Goal: Navigation & Orientation: Find specific page/section

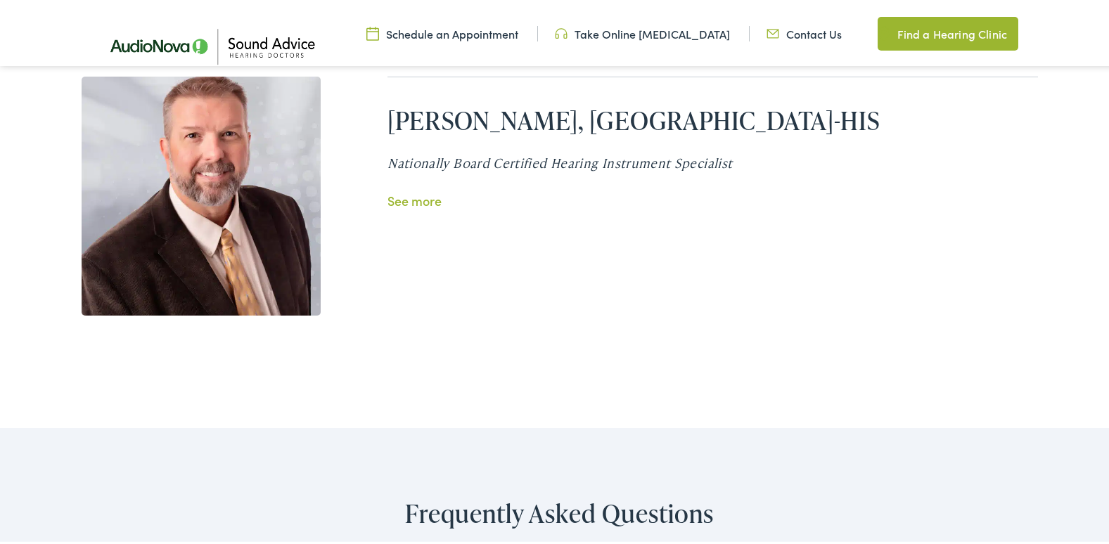
scroll to position [2659, 0]
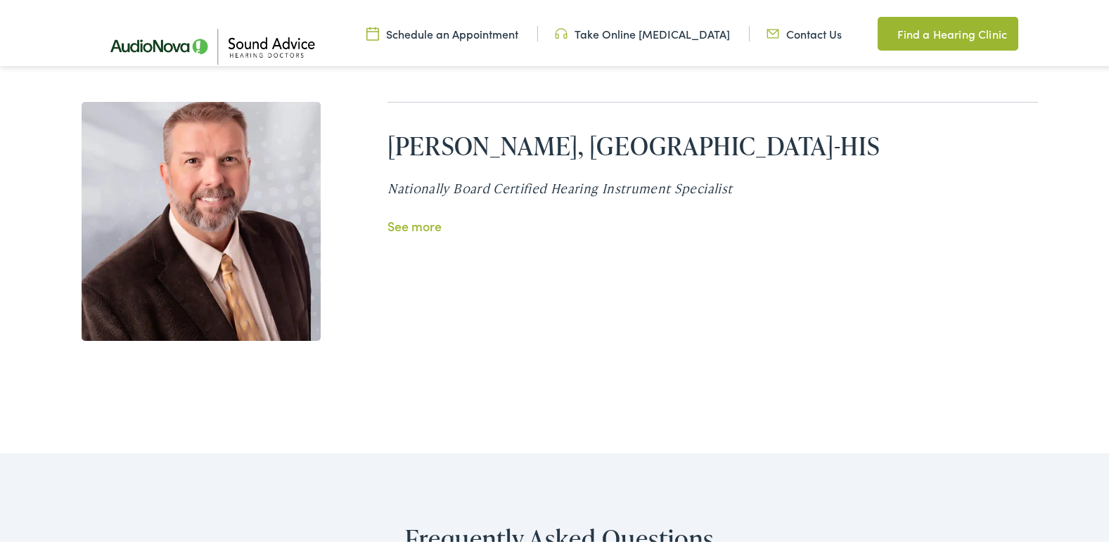
click at [412, 222] on link "See more" at bounding box center [414, 223] width 54 height 18
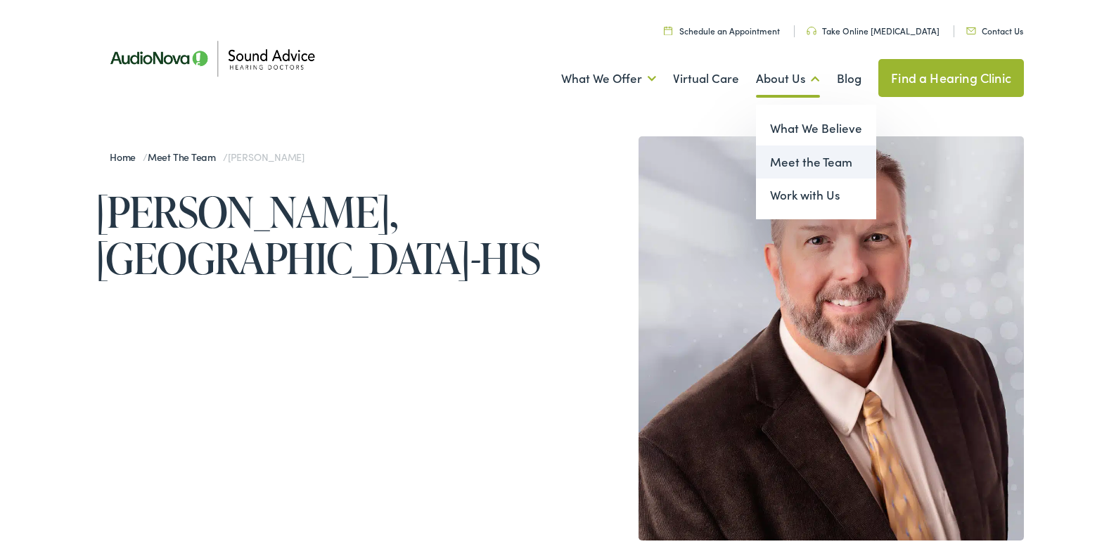
click at [782, 156] on link "Meet the Team" at bounding box center [816, 160] width 120 height 34
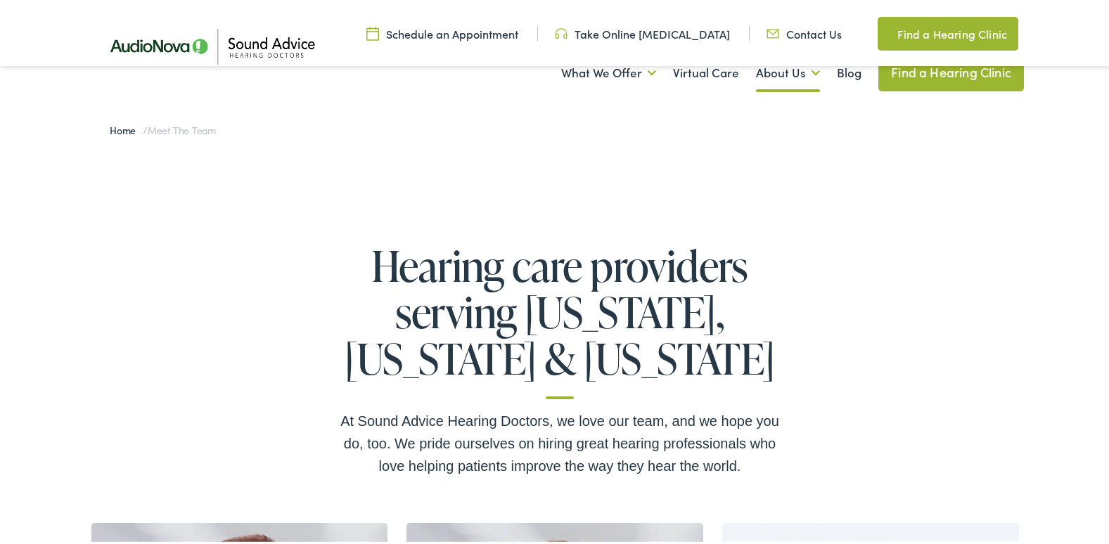
scroll to position [476, 0]
